Goal: Task Accomplishment & Management: Complete application form

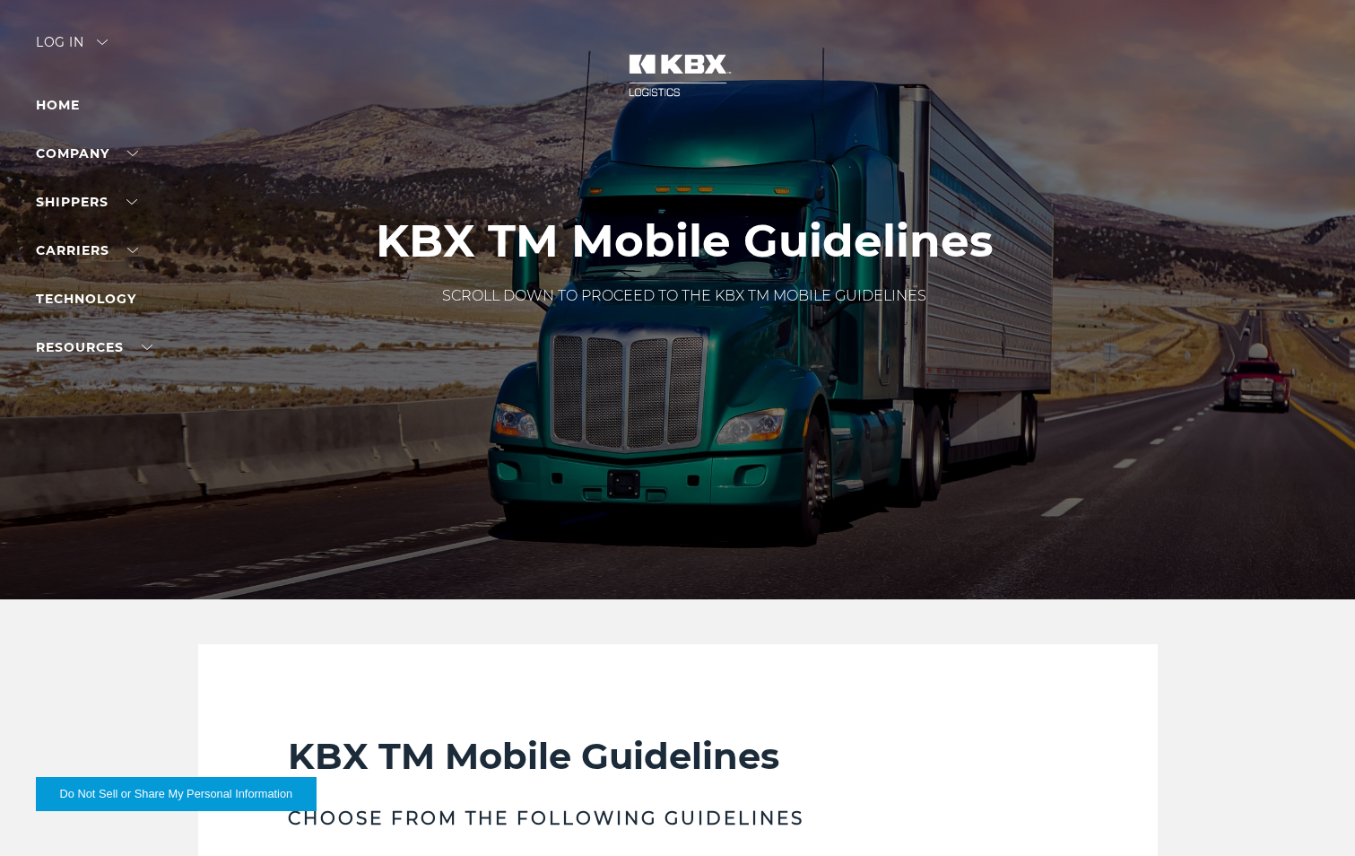
scroll to position [762, 0]
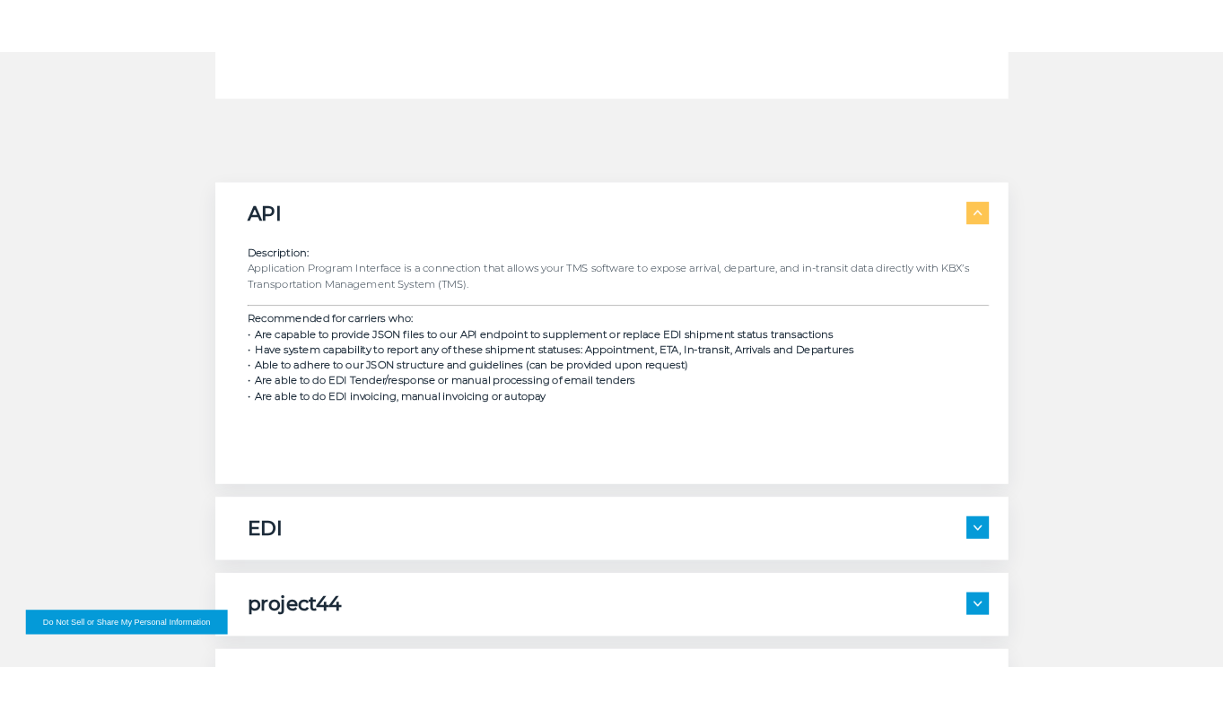
scroll to position [2521, 0]
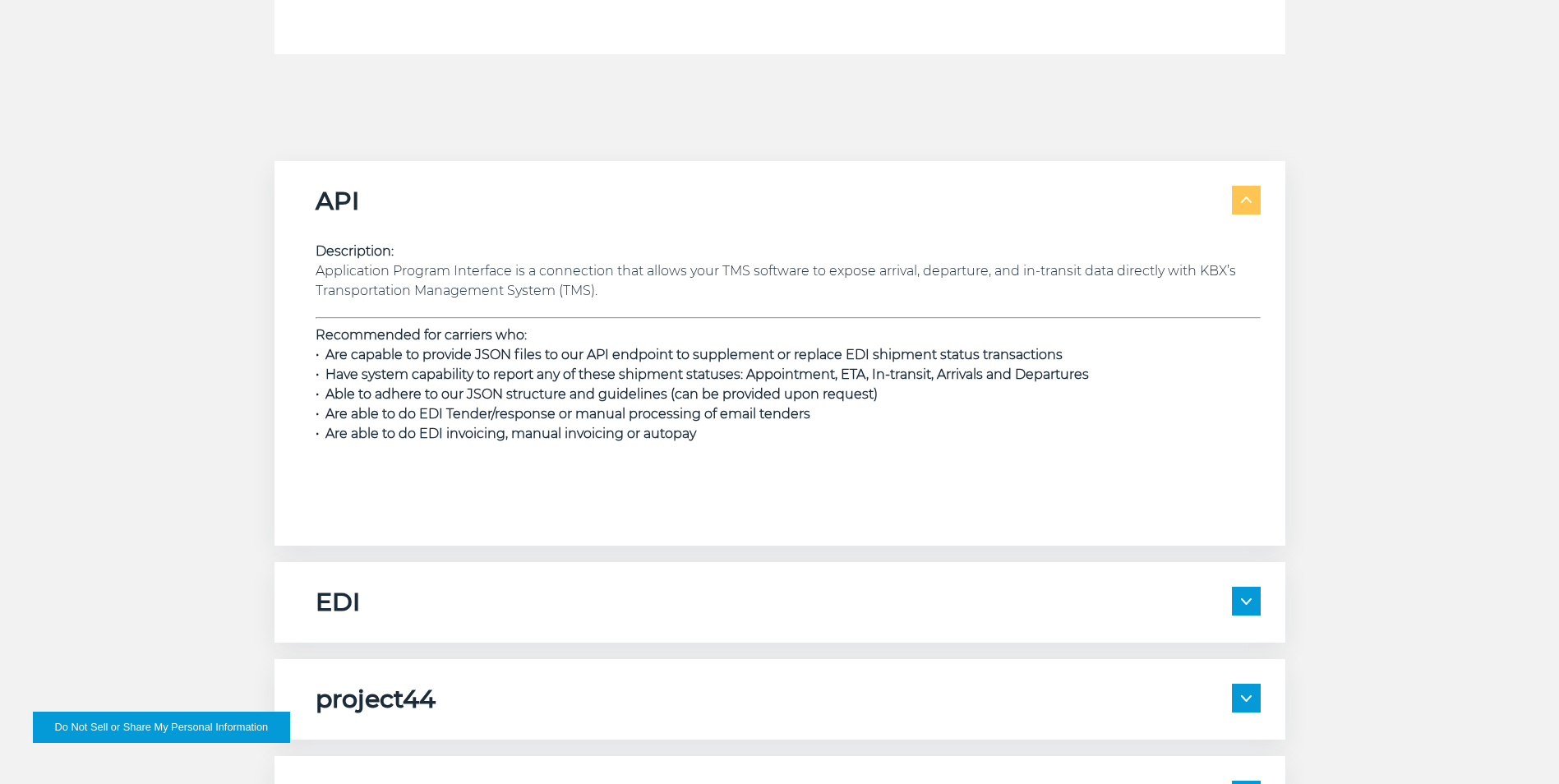
click at [1255, 203] on span at bounding box center [1246, 200] width 28 height 28
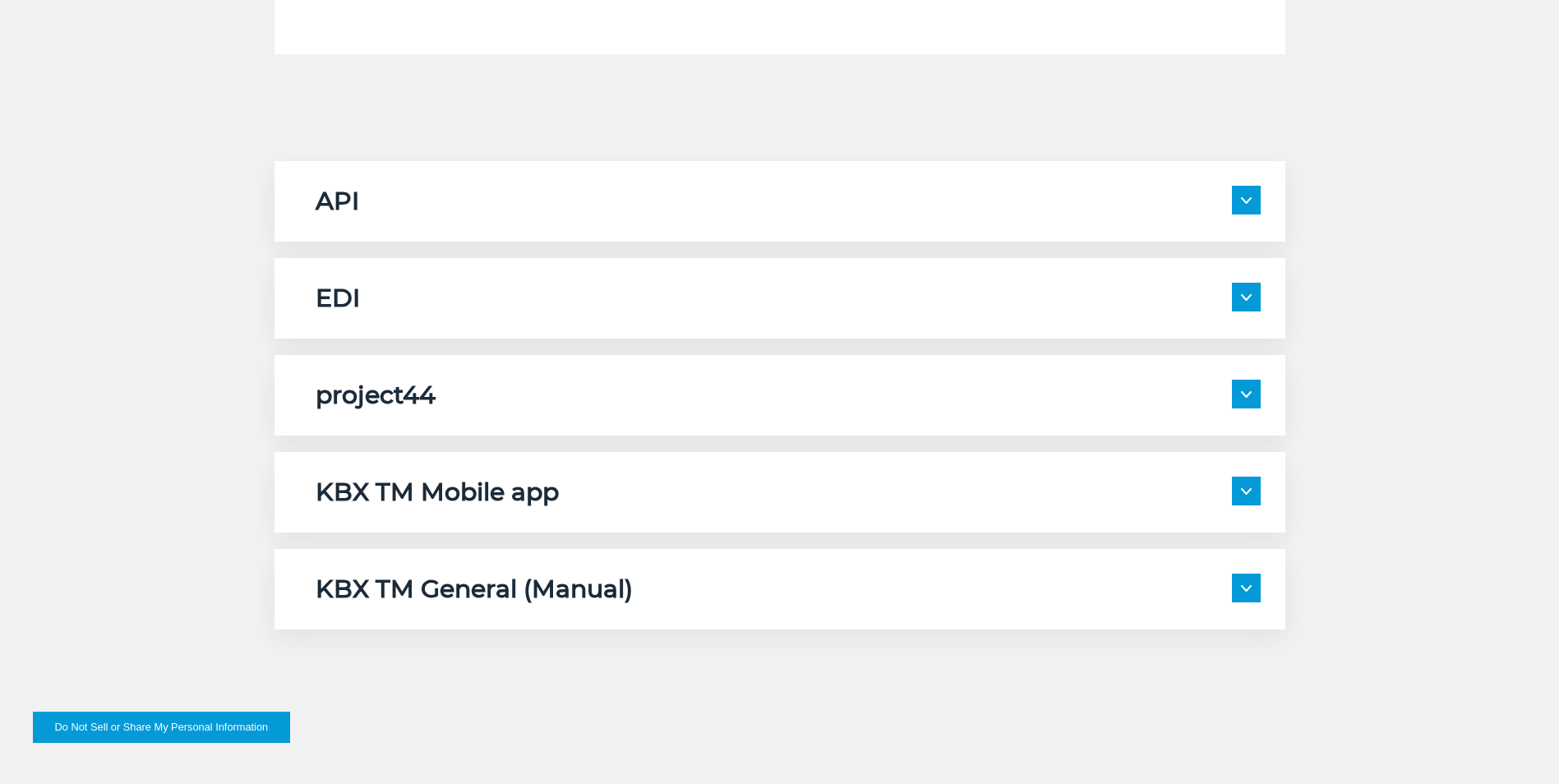
click at [1249, 493] on img at bounding box center [1246, 491] width 11 height 6
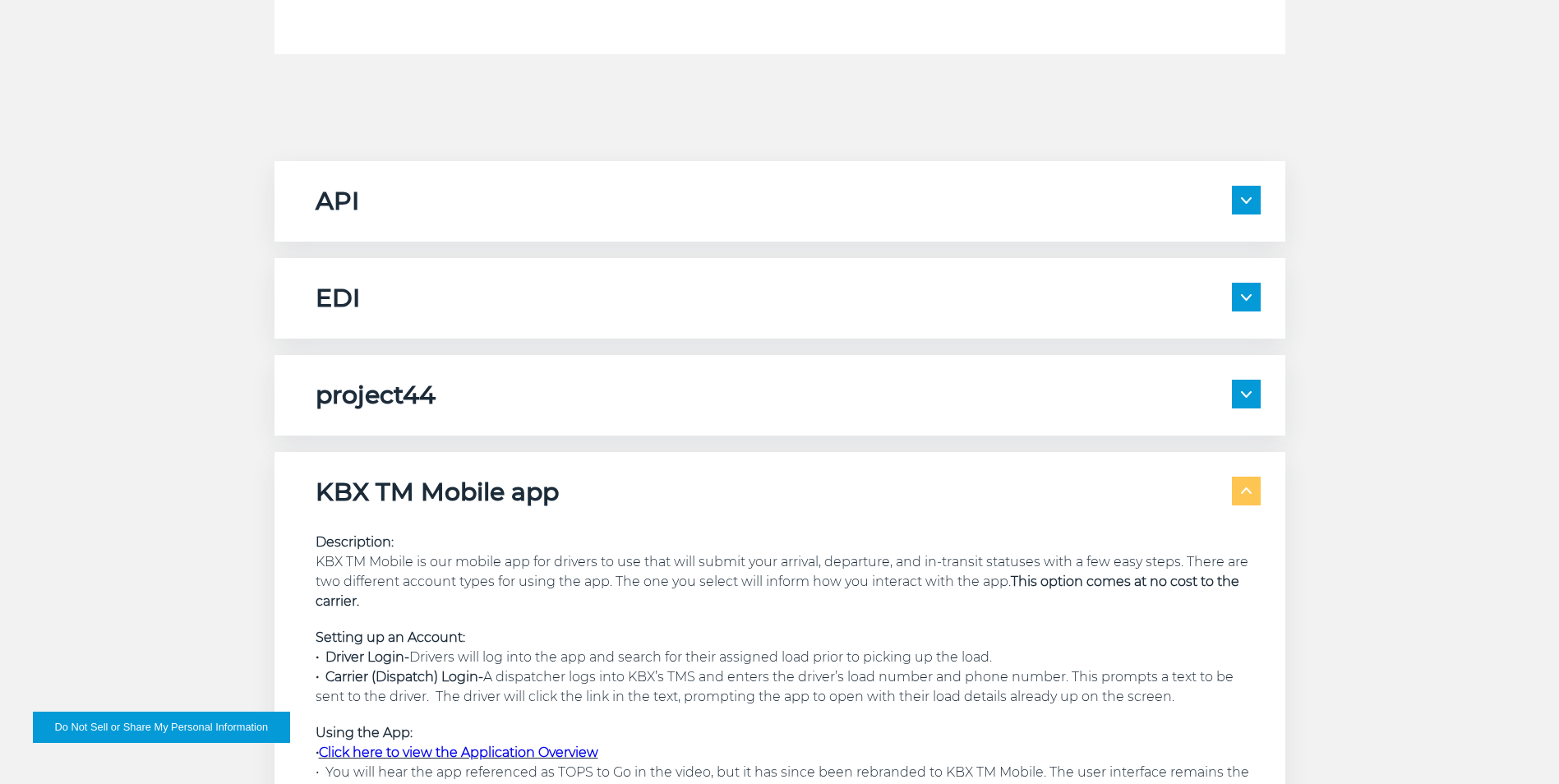
click at [1249, 493] on img at bounding box center [1246, 491] width 11 height 6
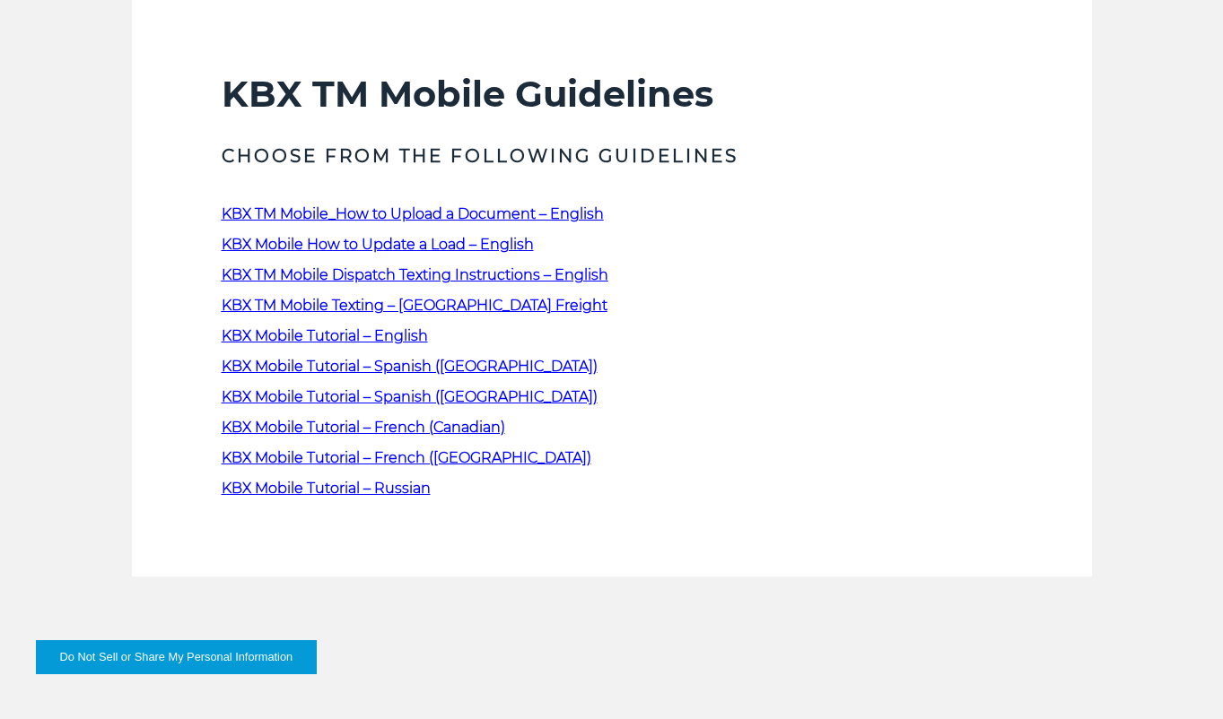
scroll to position [563, 0]
